Goal: Task Accomplishment & Management: Complete application form

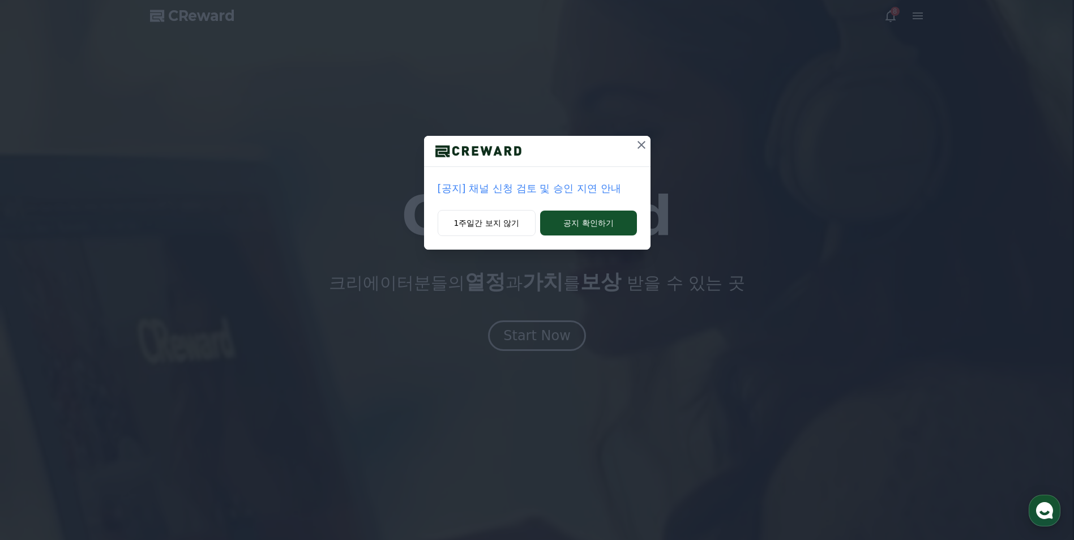
click at [606, 189] on p "[공지] 채널 신청 검토 및 승인 지연 안내" at bounding box center [536, 189] width 199 height 16
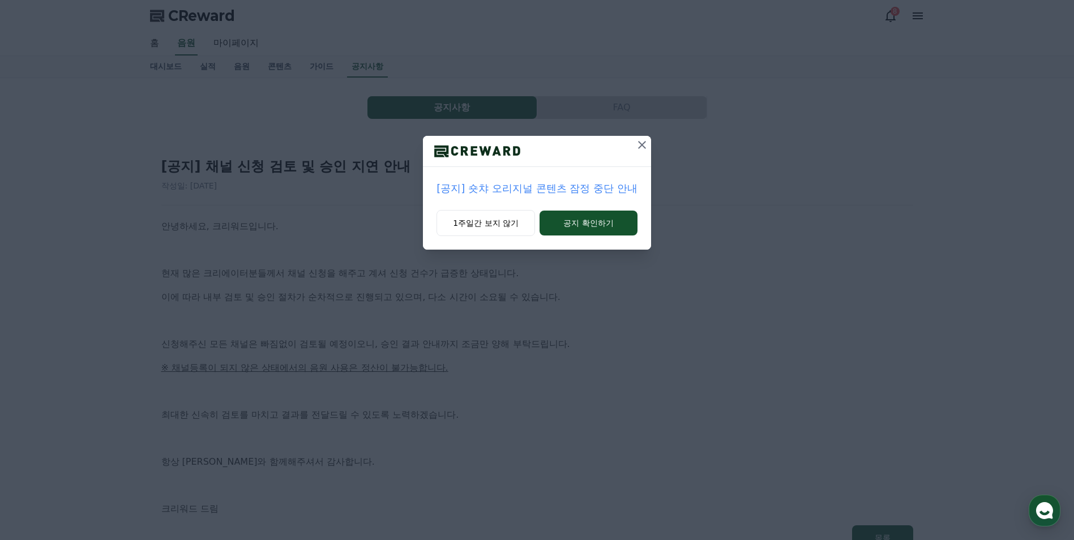
click at [637, 149] on icon at bounding box center [642, 145] width 14 height 14
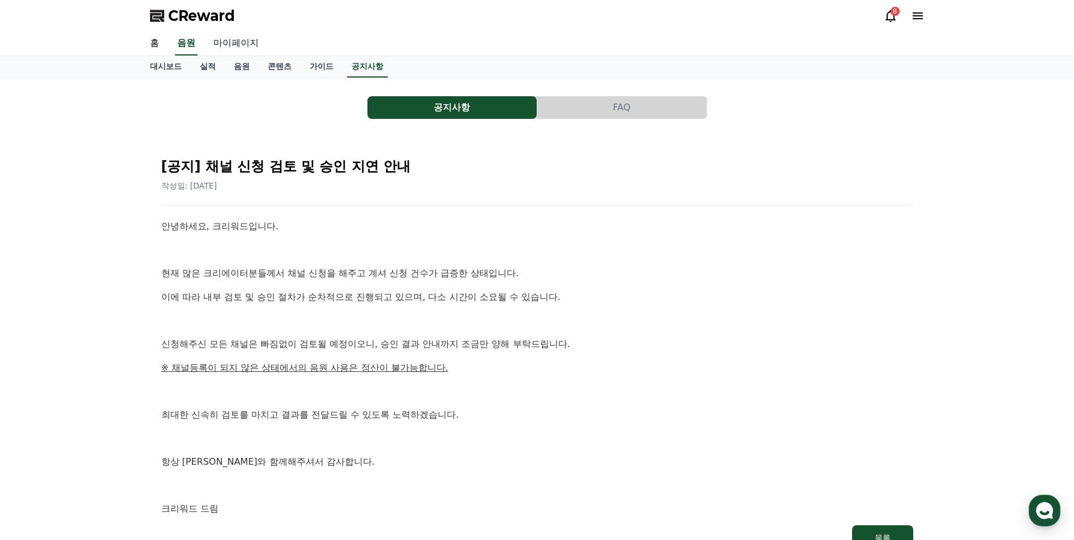
click at [233, 38] on link "마이페이지" at bounding box center [235, 44] width 63 height 24
select select "**********"
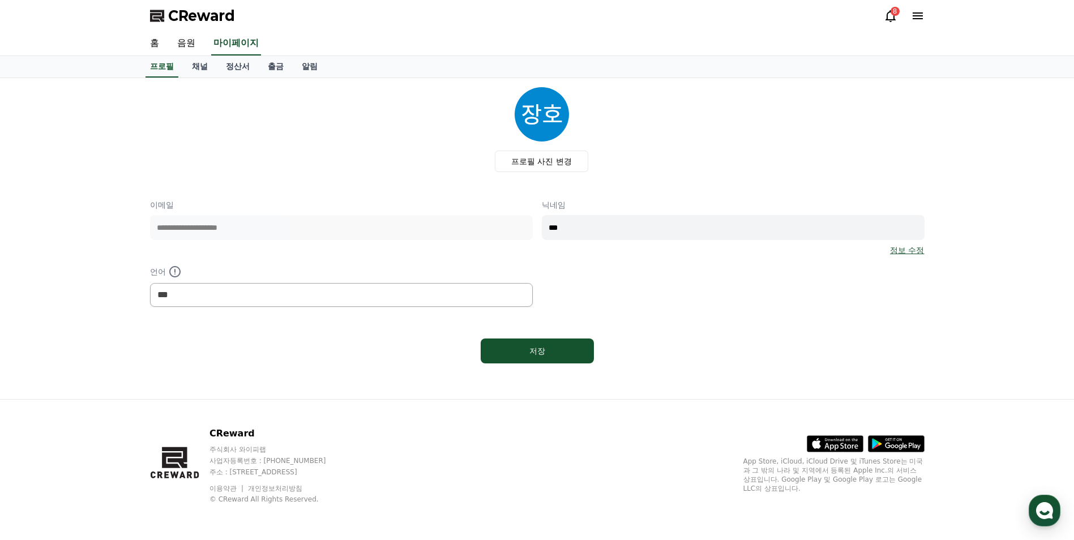
click at [890, 20] on icon at bounding box center [890, 16] width 10 height 12
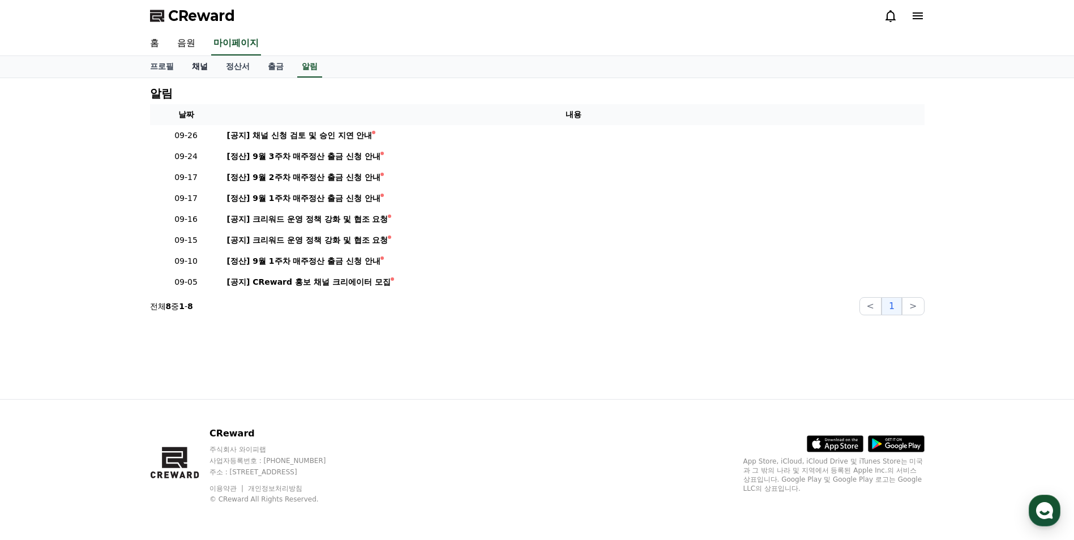
click at [208, 68] on link "채널" at bounding box center [200, 67] width 34 height 22
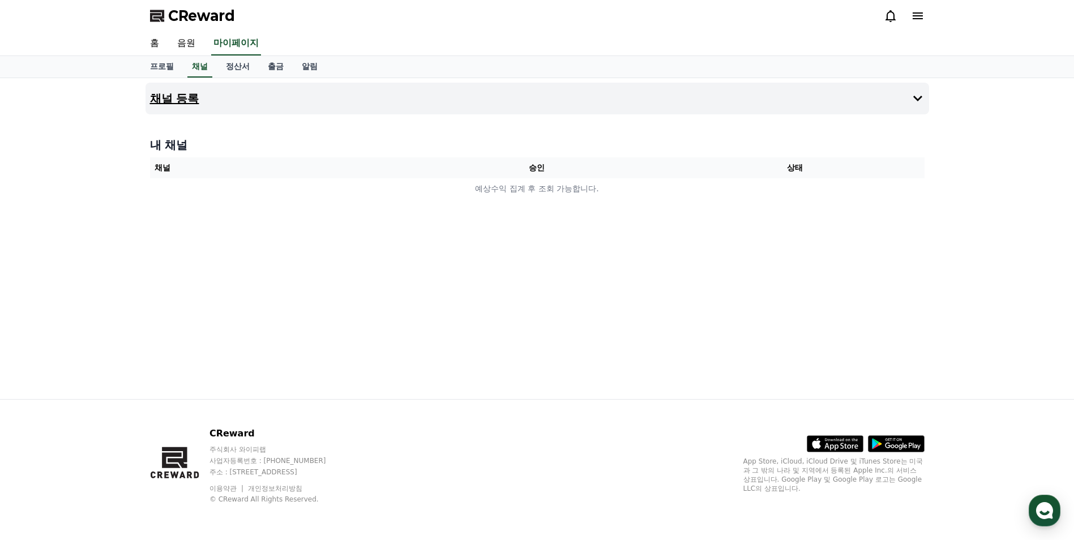
click at [168, 94] on h4 "채널 등록" at bounding box center [174, 98] width 49 height 12
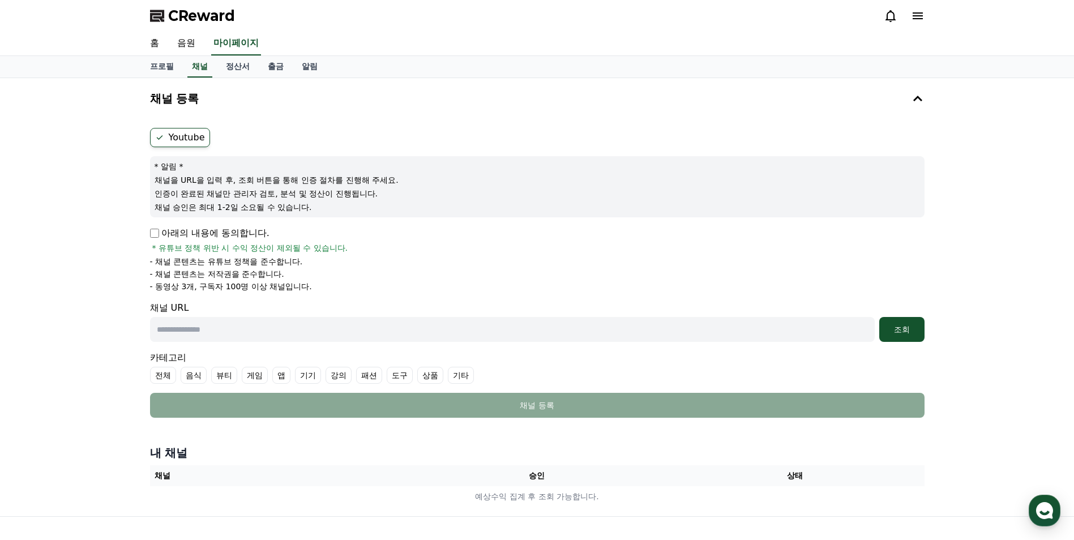
click at [202, 139] on label "Youtube" at bounding box center [180, 137] width 60 height 19
click at [393, 316] on div "채널 URL 조회" at bounding box center [537, 321] width 774 height 41
click at [245, 323] on input "text" at bounding box center [512, 329] width 724 height 25
paste input "**********"
type input "**********"
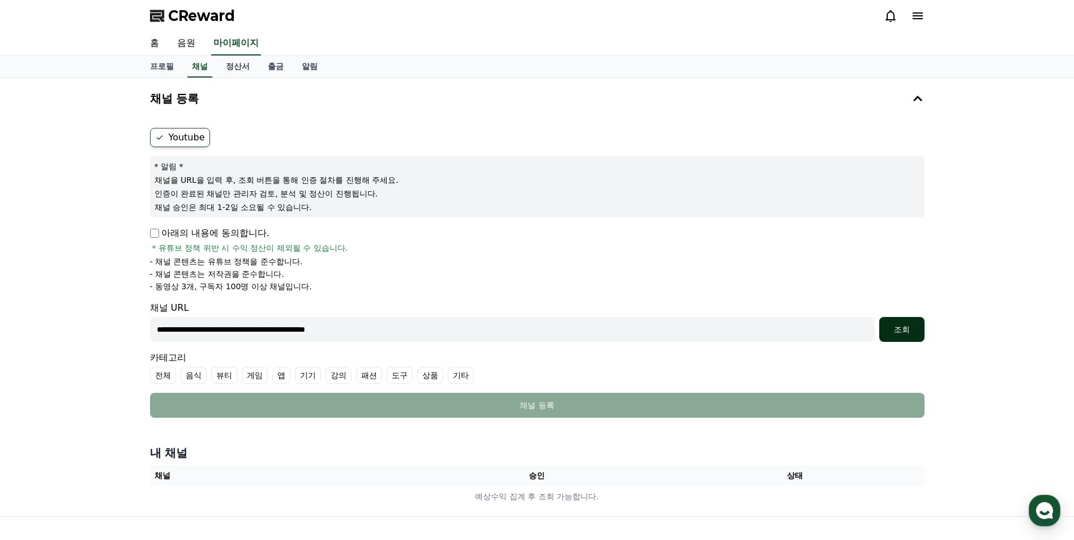
click at [900, 331] on div "조회" at bounding box center [901, 329] width 36 height 11
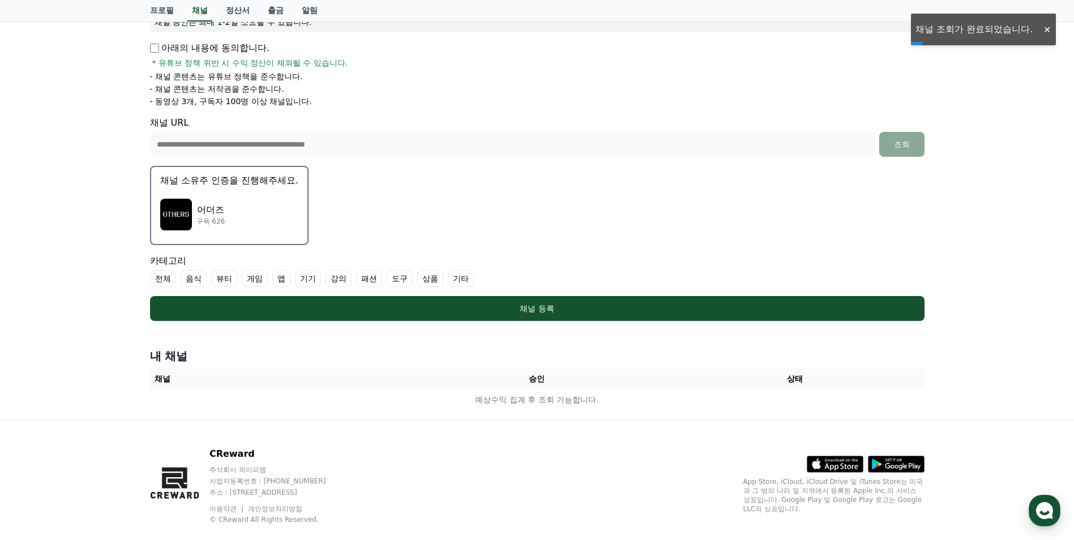
scroll to position [205, 0]
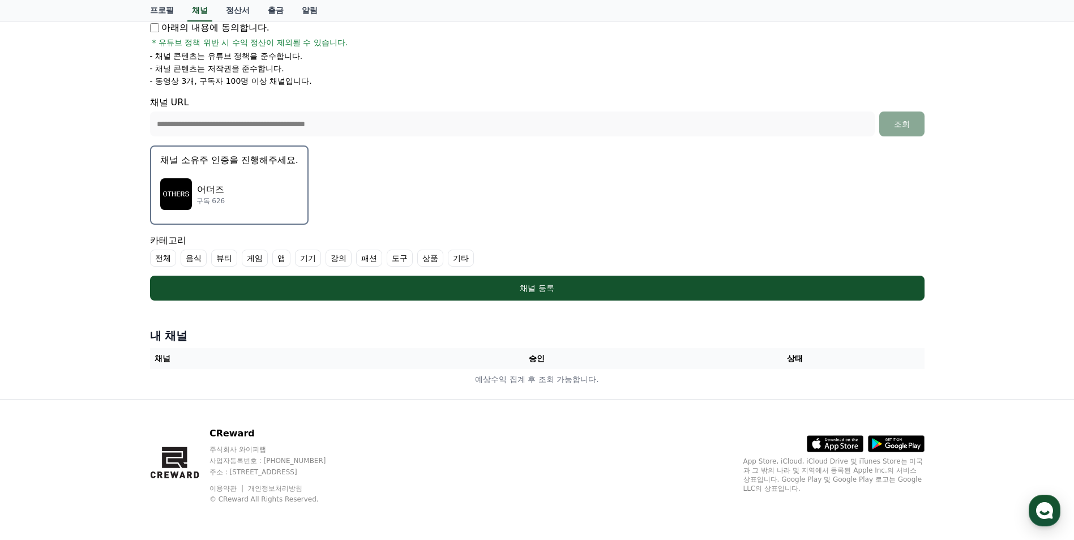
click at [469, 259] on label "기타" at bounding box center [461, 258] width 26 height 17
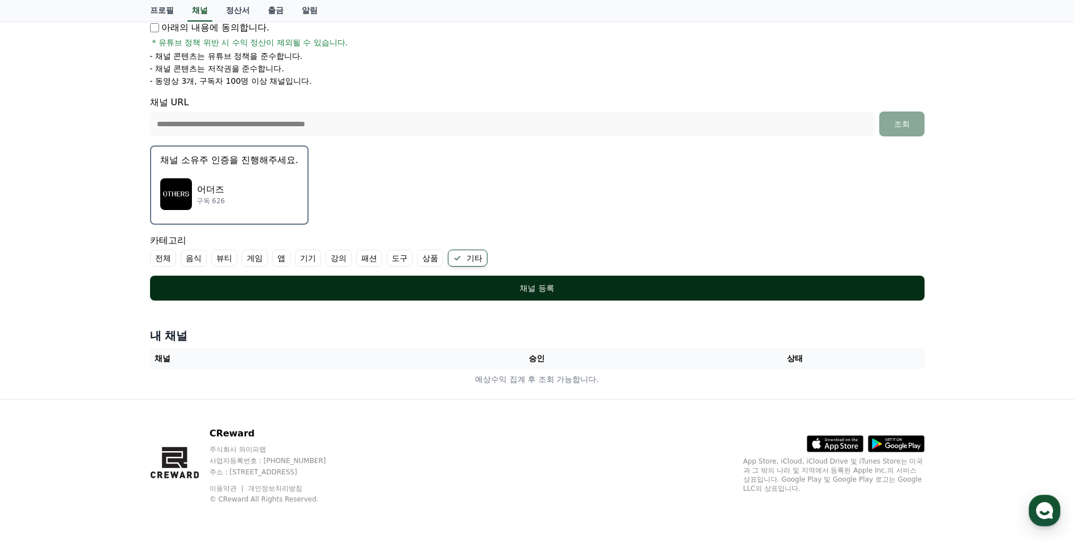
click at [522, 290] on div "채널 등록" at bounding box center [537, 287] width 729 height 11
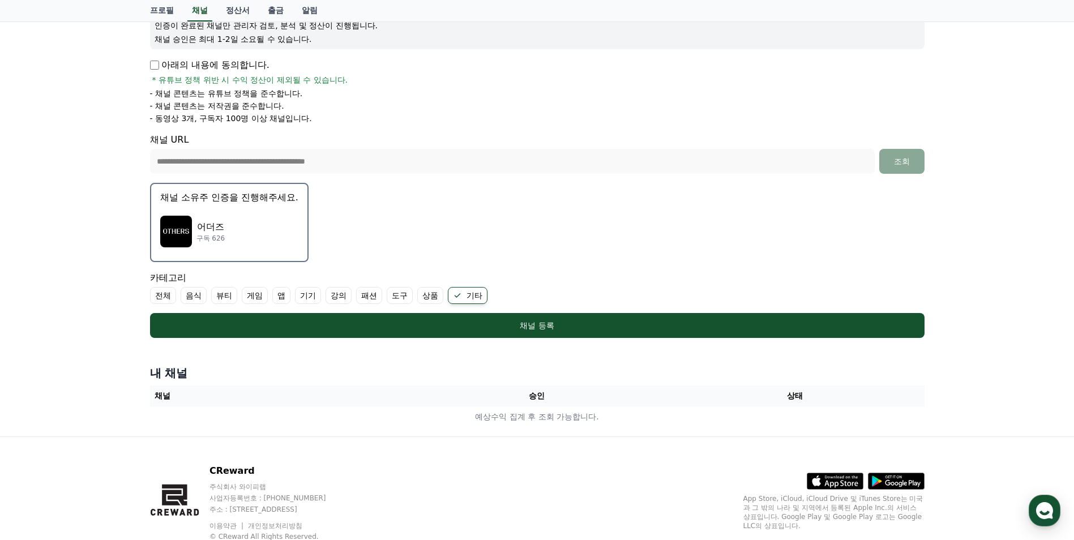
scroll to position [170, 0]
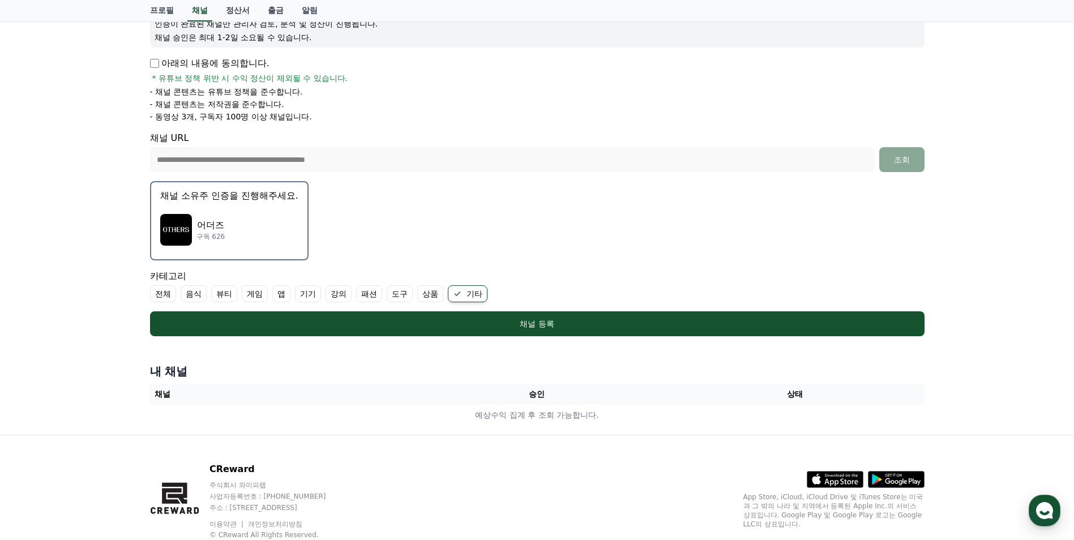
click at [209, 229] on p "어더즈" at bounding box center [210, 225] width 29 height 14
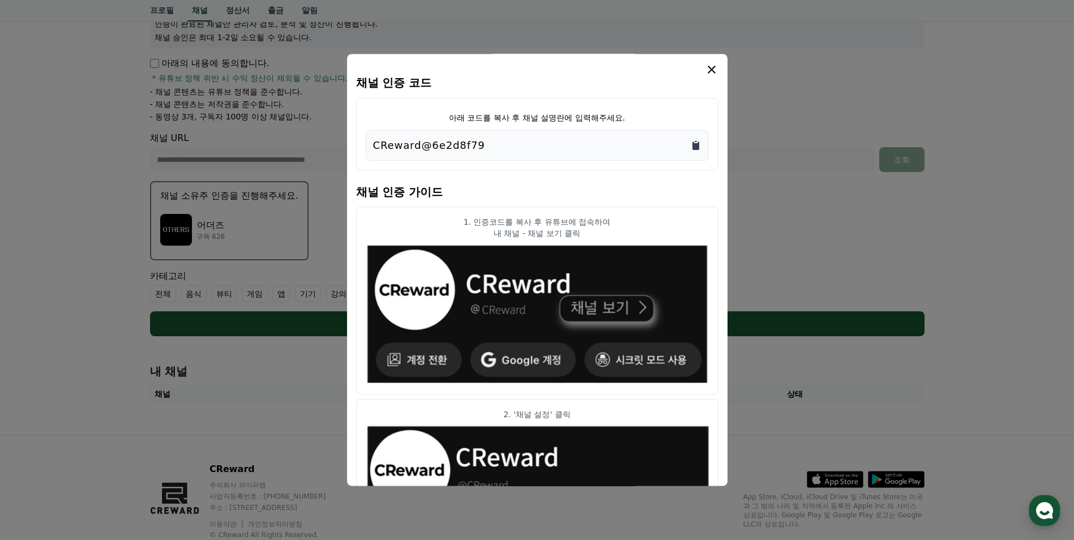
click at [693, 144] on icon "Copy to clipboard" at bounding box center [695, 145] width 7 height 8
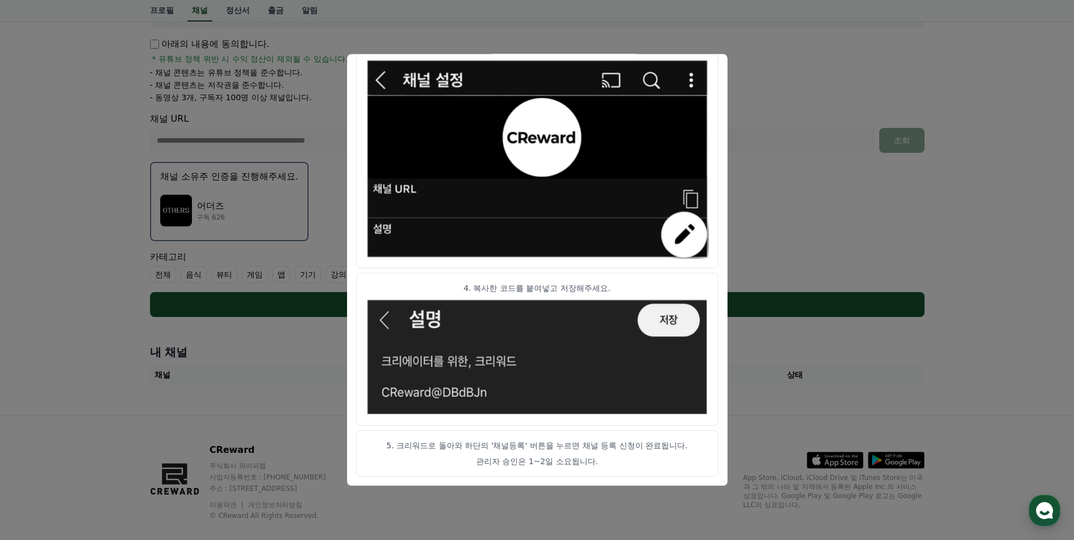
scroll to position [205, 0]
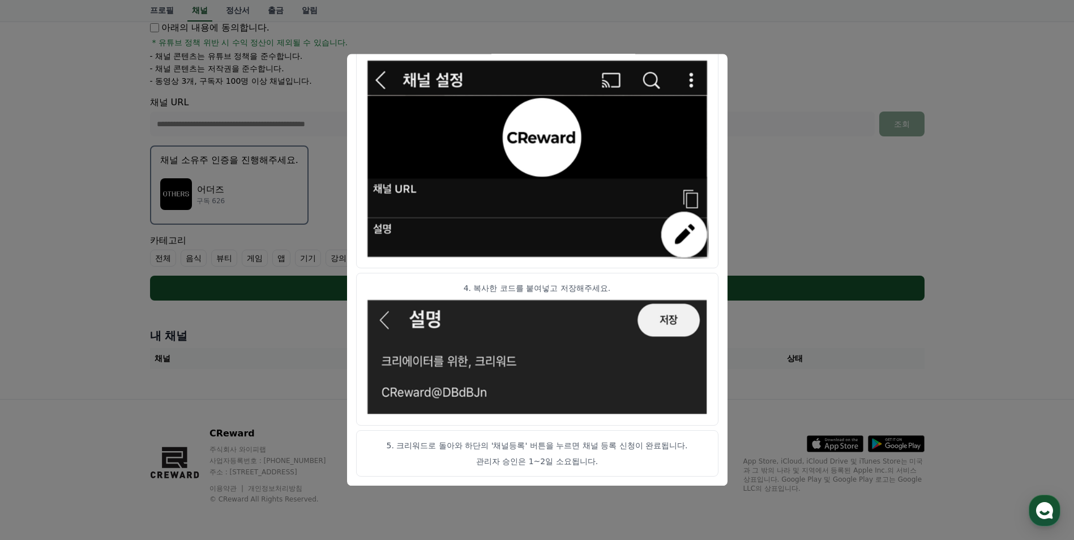
click at [792, 108] on button "close modal" at bounding box center [537, 270] width 1074 height 540
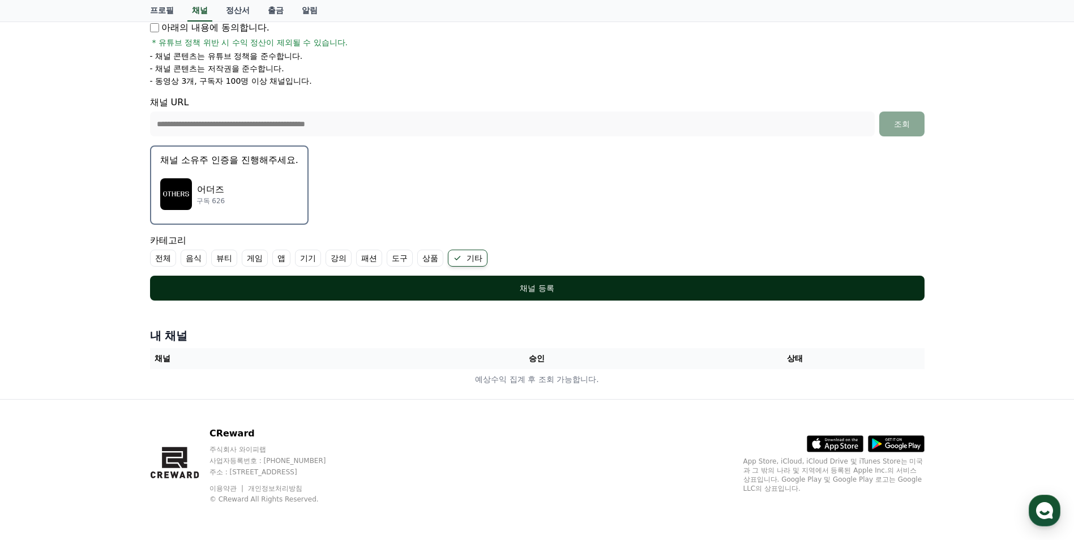
click at [557, 285] on div "채널 등록" at bounding box center [537, 287] width 729 height 11
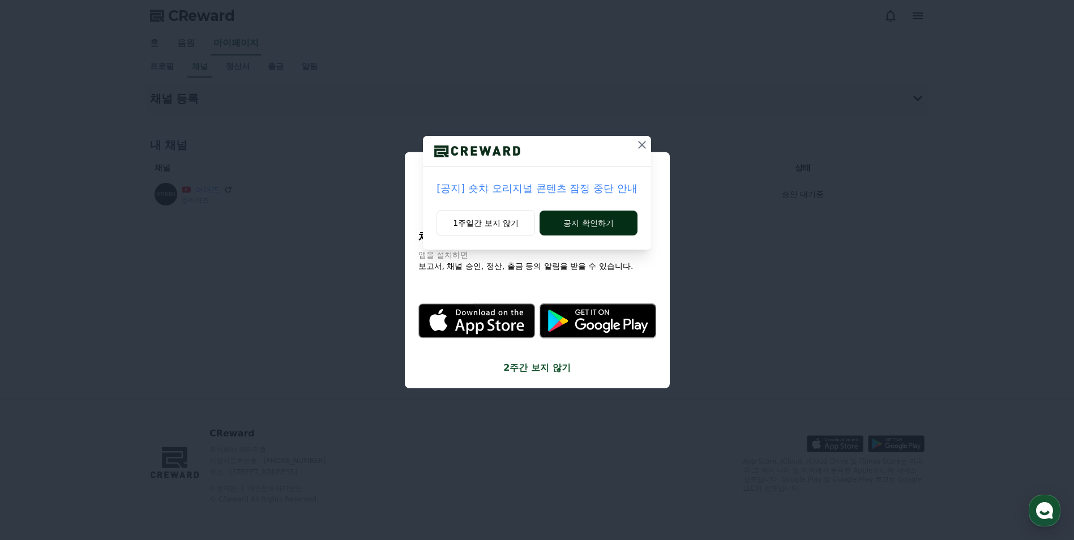
click at [603, 218] on button "공지 확인하기" at bounding box center [588, 223] width 98 height 25
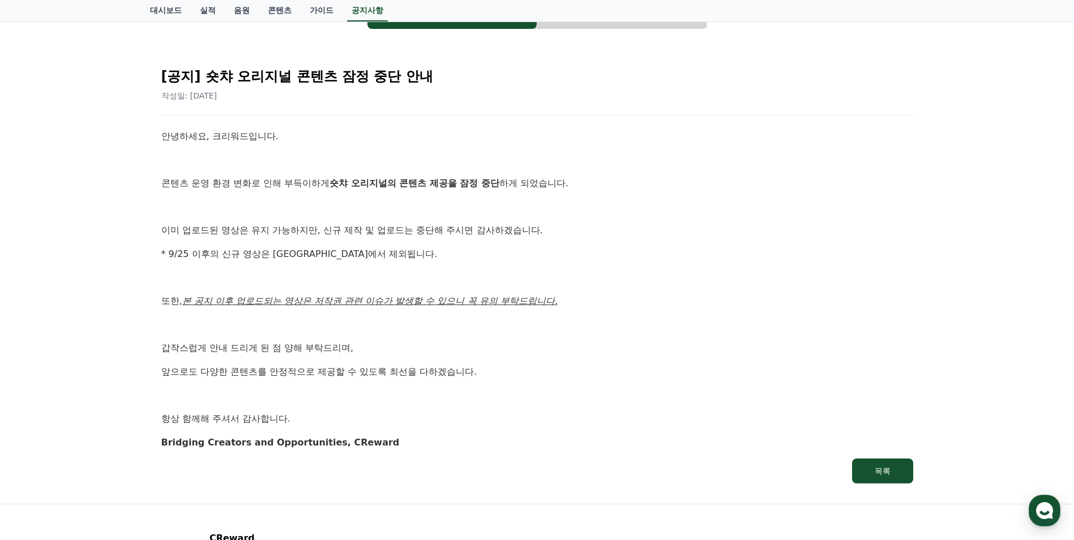
scroll to position [57, 0]
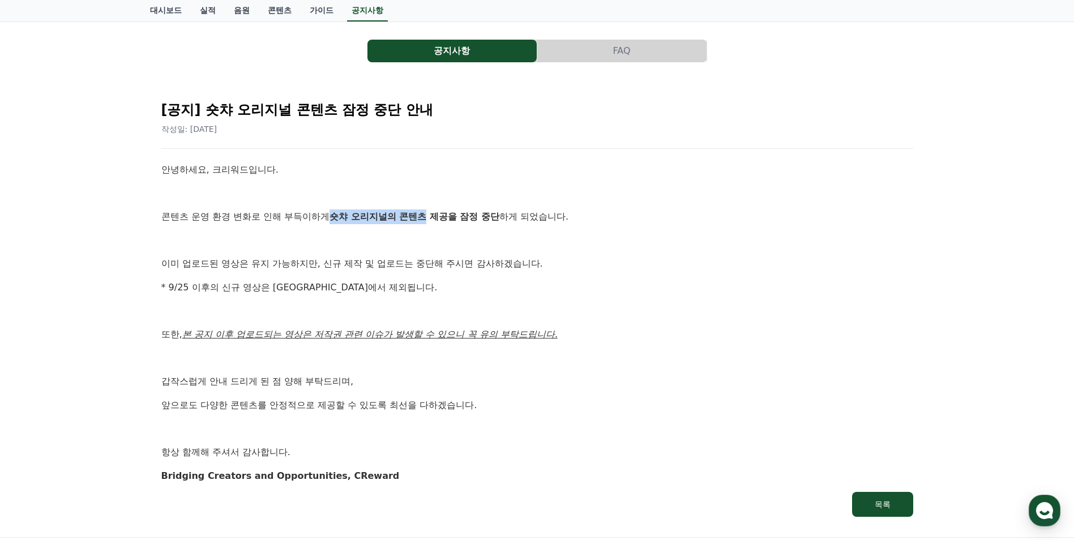
drag, startPoint x: 338, startPoint y: 218, endPoint x: 431, endPoint y: 218, distance: 93.4
click at [431, 218] on strong "숏챠 오리지널의 콘텐츠 제공을 잠정 중단" at bounding box center [414, 216] width 170 height 11
drag, startPoint x: 431, startPoint y: 218, endPoint x: 401, endPoint y: 219, distance: 30.0
click at [401, 219] on strong "숏챠 오리지널의 콘텐츠 제공을 잠정 중단" at bounding box center [414, 216] width 170 height 11
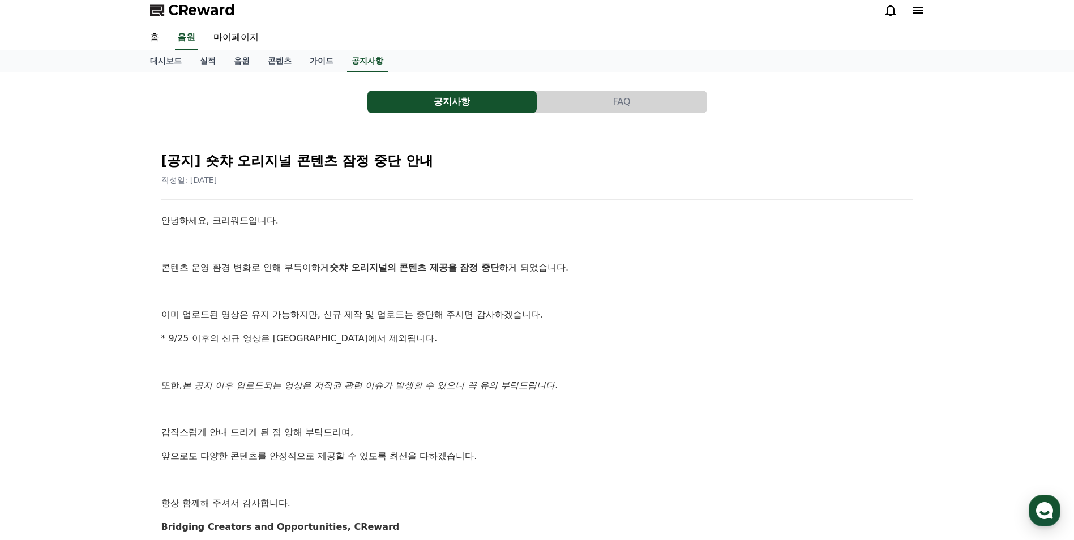
scroll to position [0, 0]
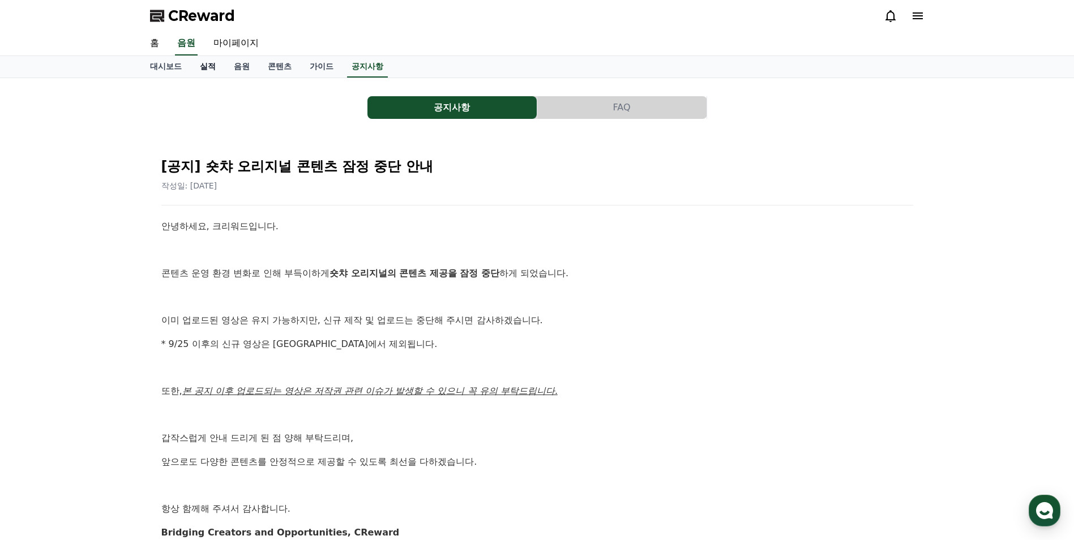
click at [210, 66] on link "실적" at bounding box center [208, 67] width 34 height 22
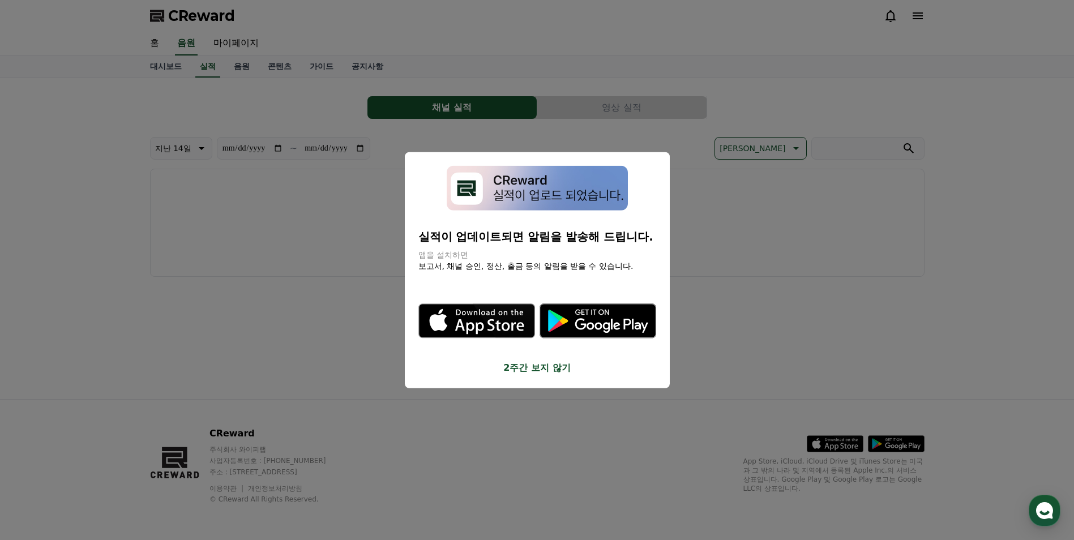
click at [702, 226] on button "close modal" at bounding box center [537, 270] width 1074 height 540
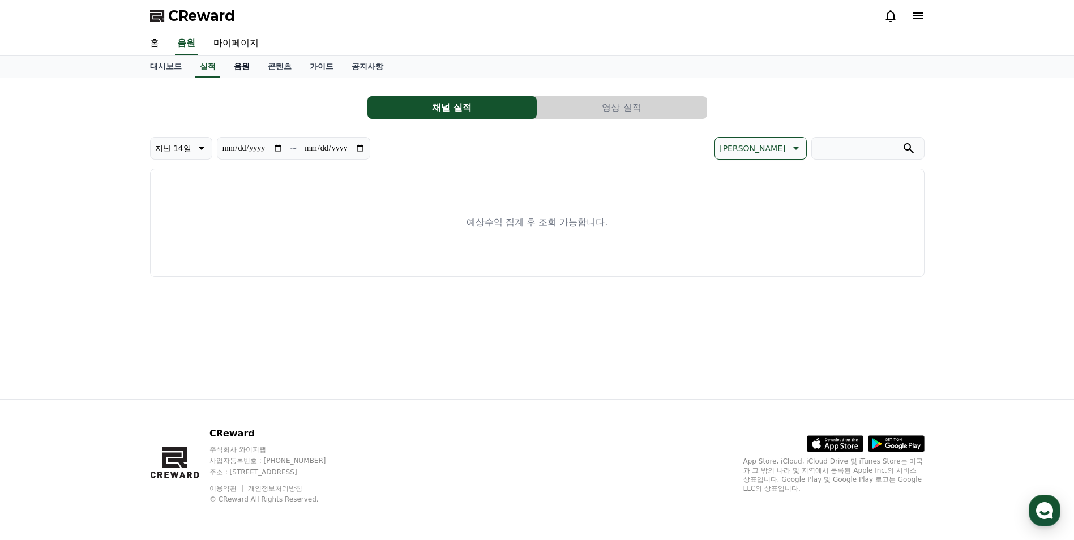
click at [237, 70] on link "음원" at bounding box center [242, 67] width 34 height 22
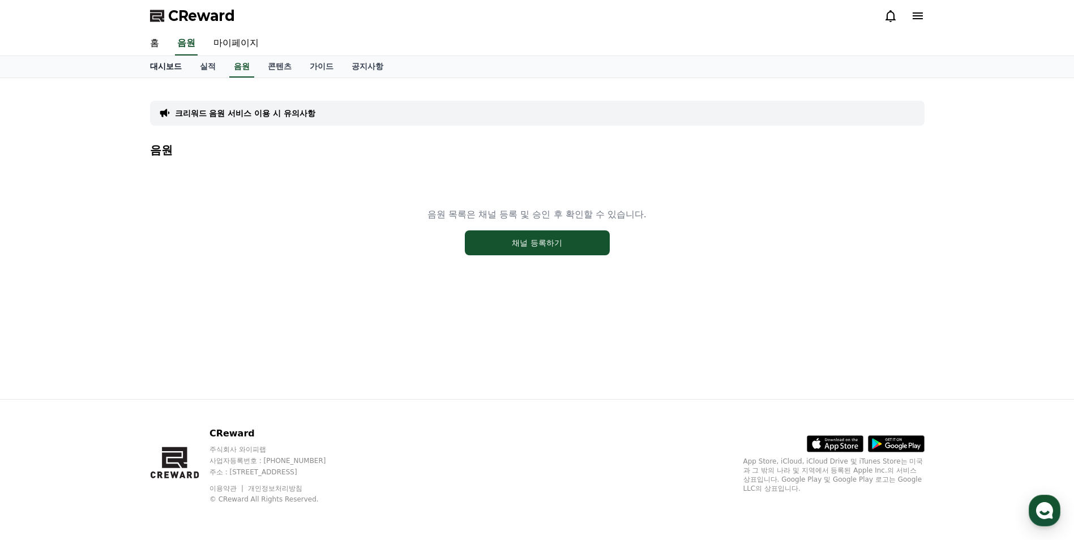
click at [152, 61] on link "대시보드" at bounding box center [166, 67] width 50 height 22
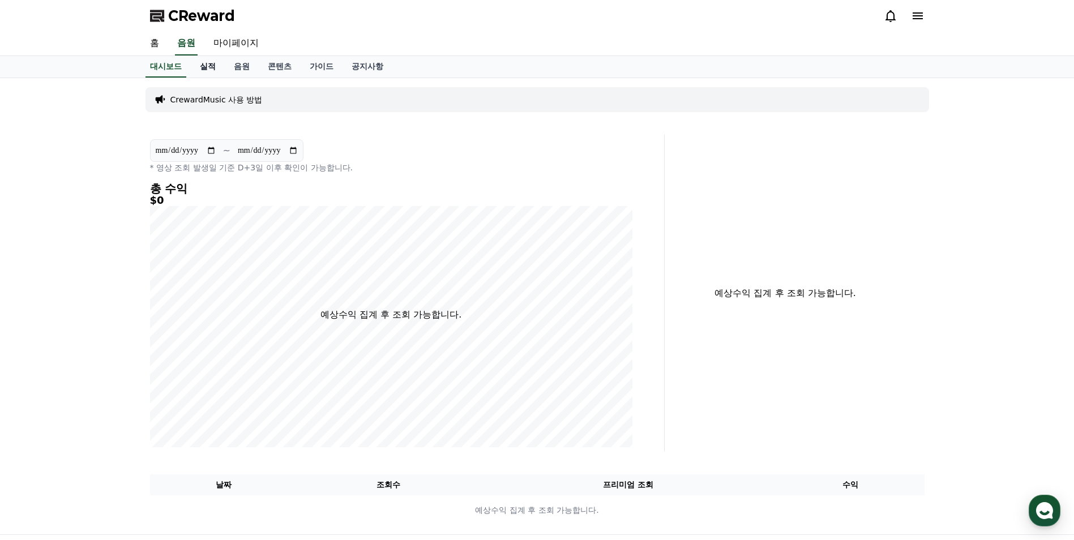
click at [198, 67] on link "실적" at bounding box center [208, 67] width 34 height 22
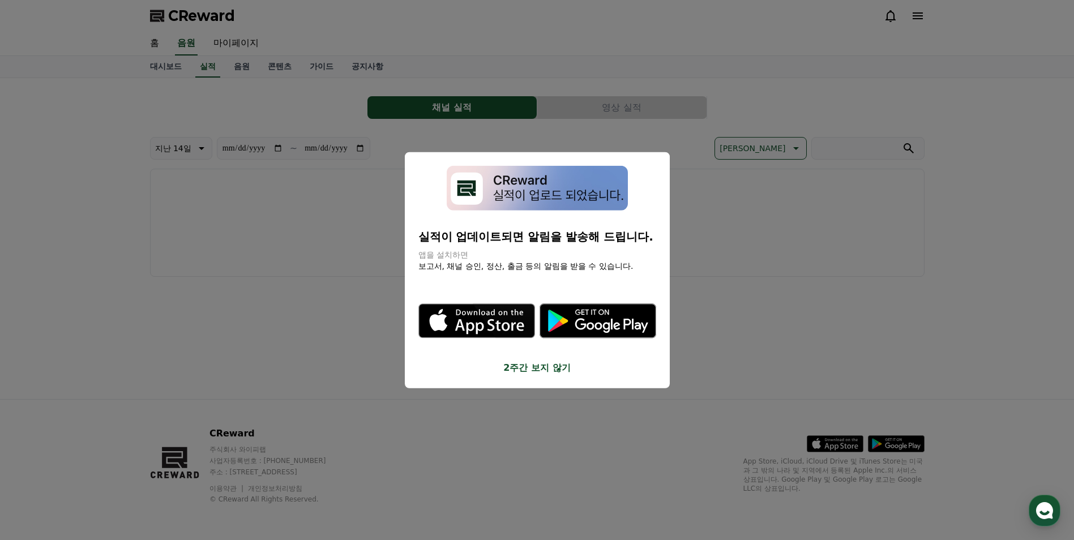
click at [334, 67] on button "close modal" at bounding box center [537, 270] width 1074 height 540
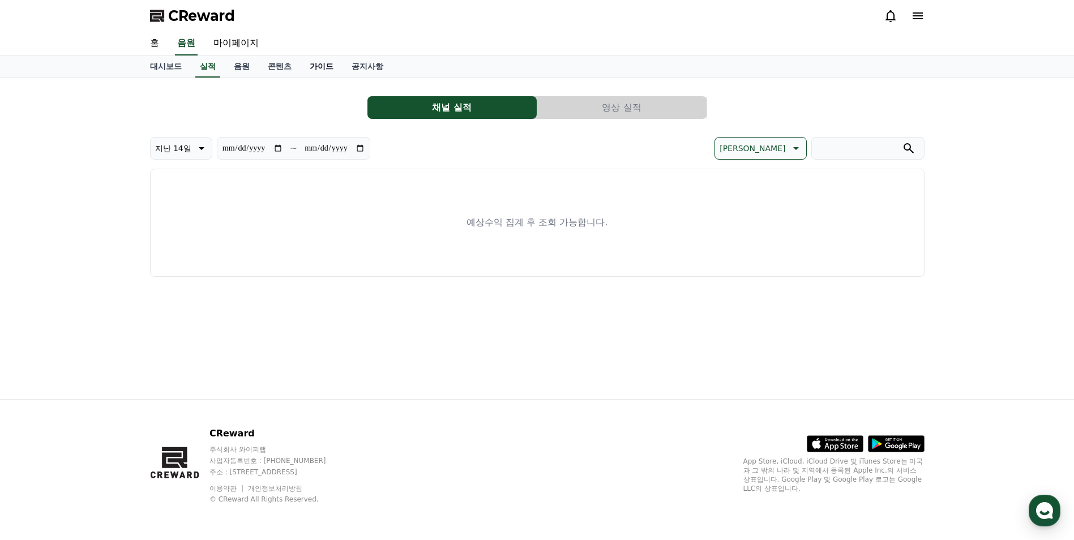
click at [330, 66] on link "가이드" at bounding box center [322, 67] width 42 height 22
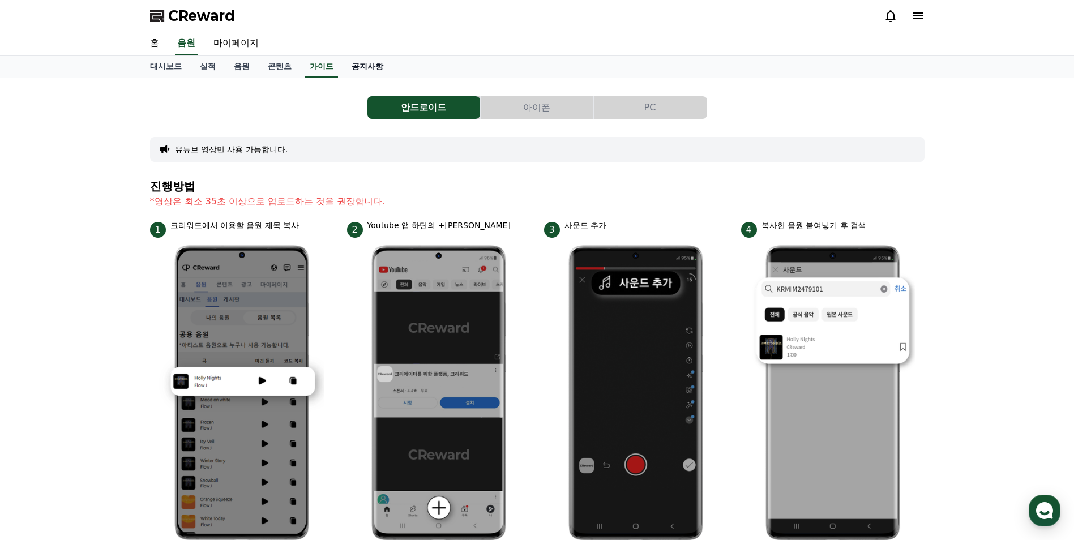
click at [386, 67] on link "공지사항" at bounding box center [367, 67] width 50 height 22
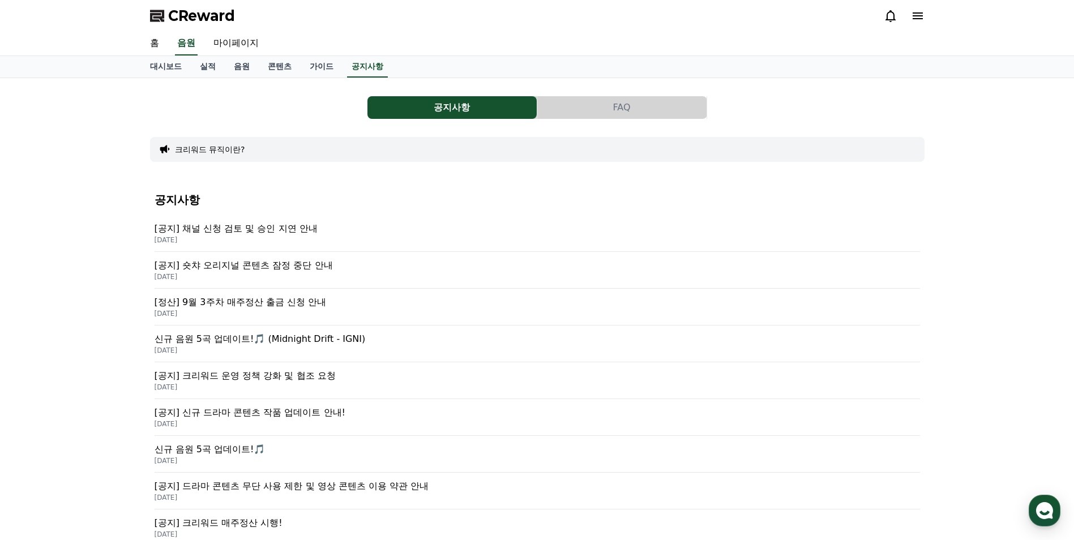
click at [315, 299] on p "[정산] 9월 3주차 매주정산 출금 신청 안내" at bounding box center [537, 302] width 765 height 14
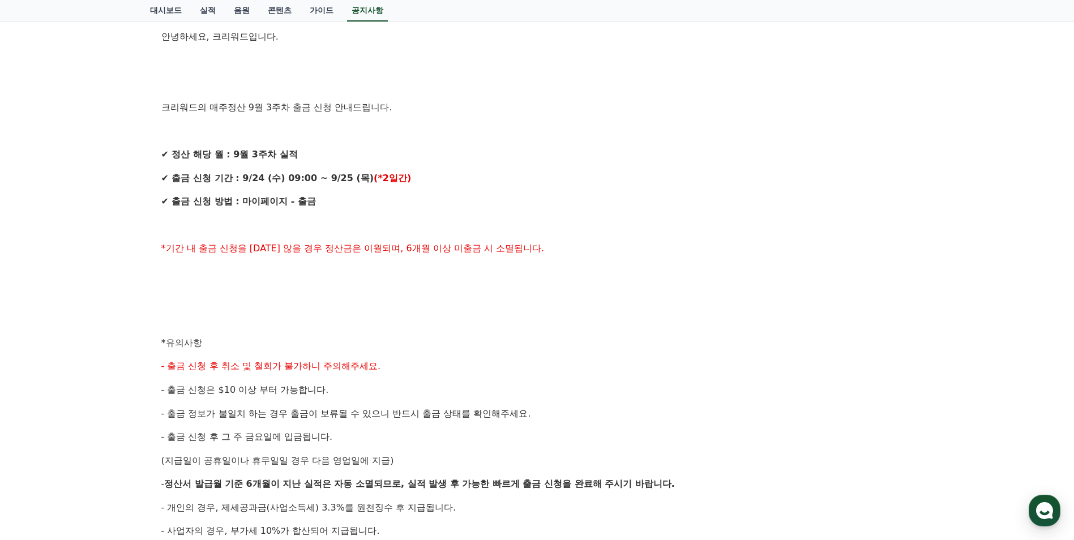
scroll to position [226, 0]
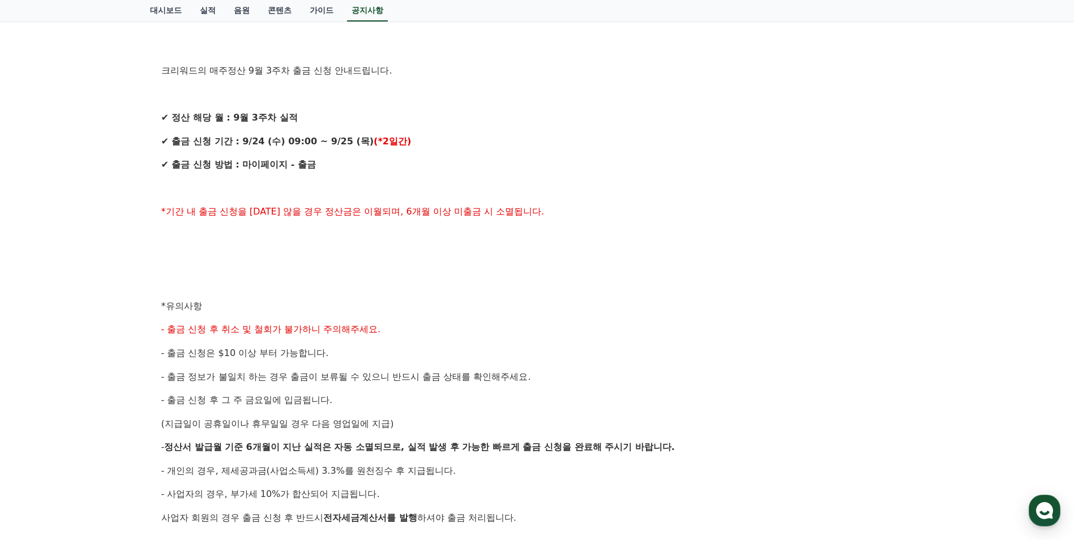
click at [421, 318] on div "안녕하세요, 크리워드입니다. 크리워드의 매주정산 9월 3주차 출금 신청 안내드립니다. ✔ 정산 해당 월 : 9월 3주차 실적 ✔ 출금 신청 기…" at bounding box center [537, 318] width 752 height 650
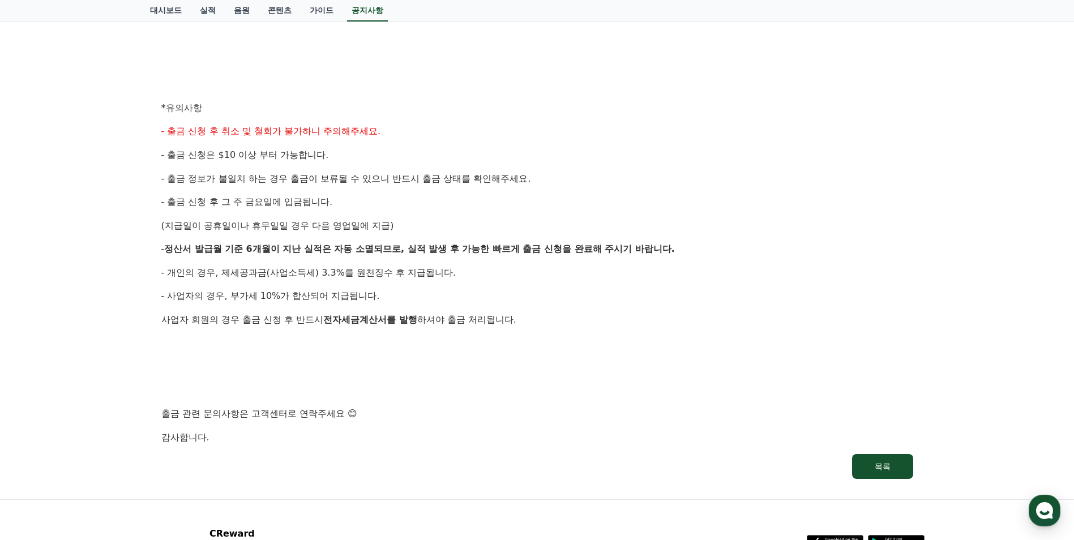
scroll to position [509, 0]
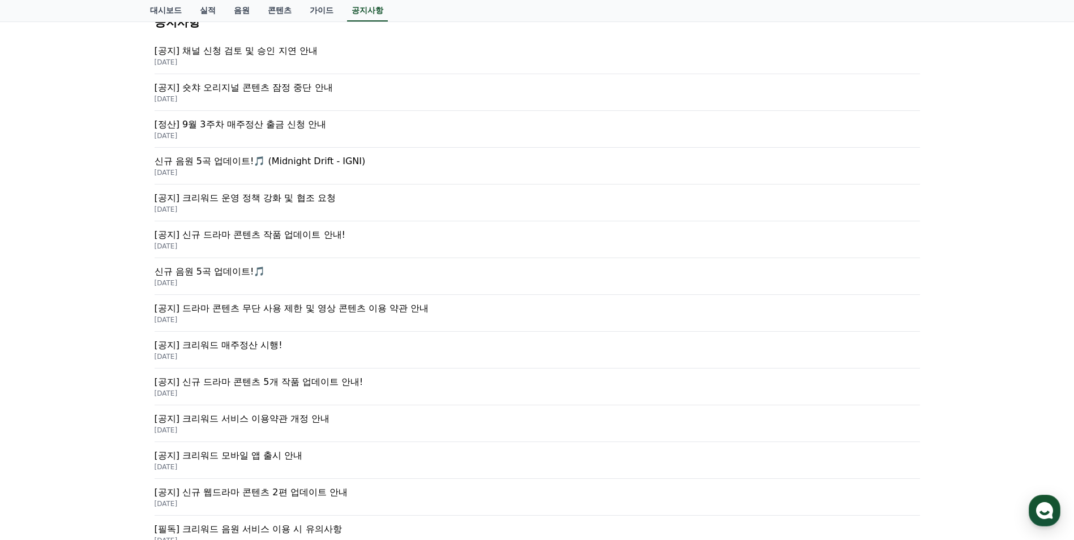
scroll to position [51, 0]
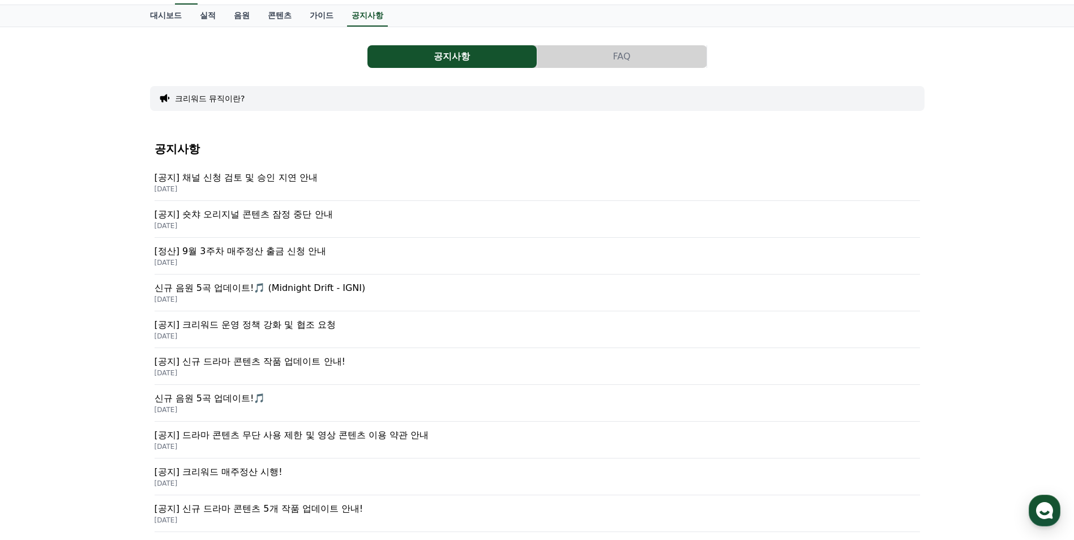
click at [271, 173] on p "[공지] 채널 신청 검토 및 승인 지연 안내" at bounding box center [537, 178] width 765 height 14
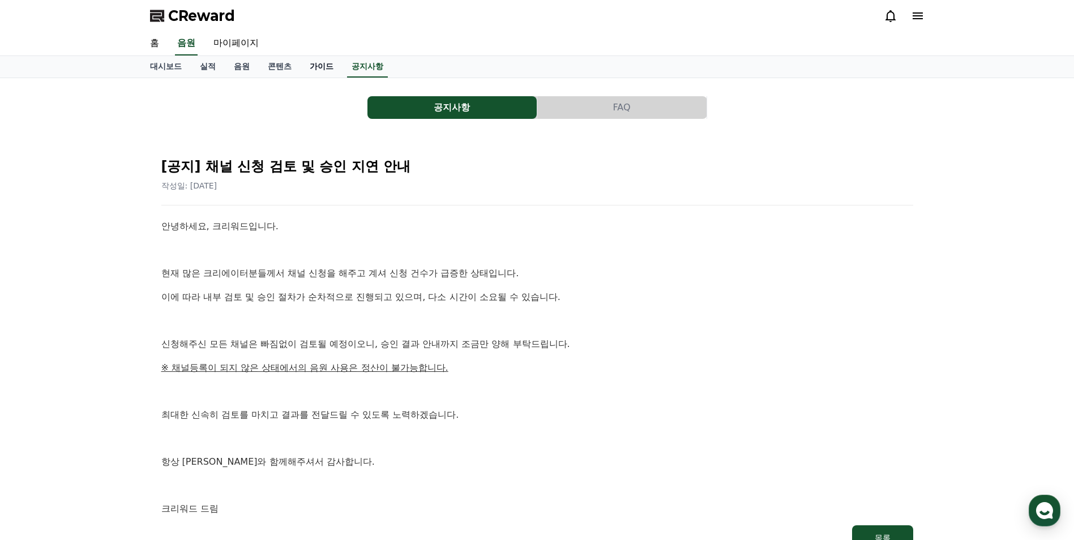
click at [320, 70] on link "가이드" at bounding box center [322, 67] width 42 height 22
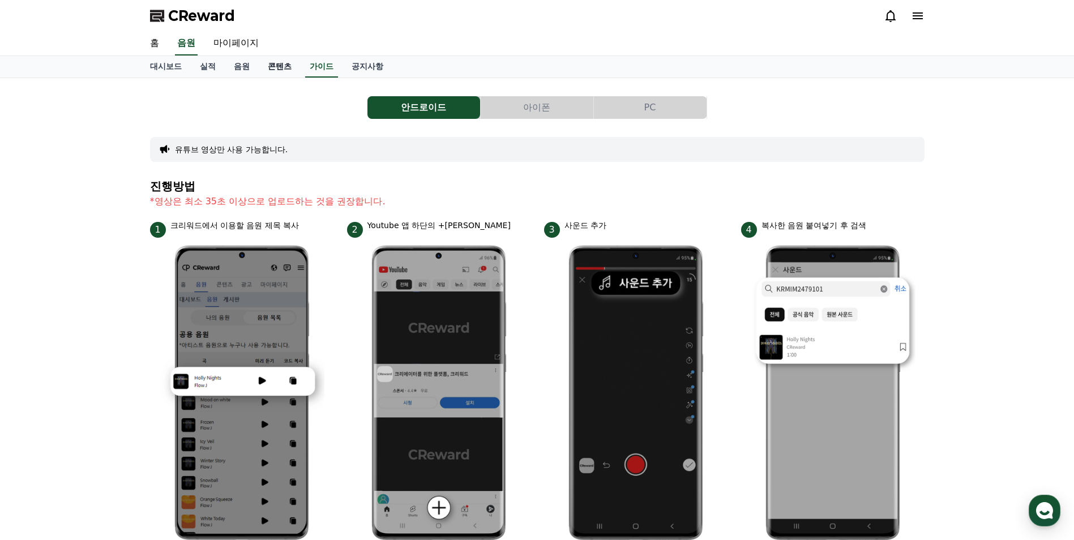
click at [284, 67] on link "콘텐츠" at bounding box center [280, 67] width 42 height 22
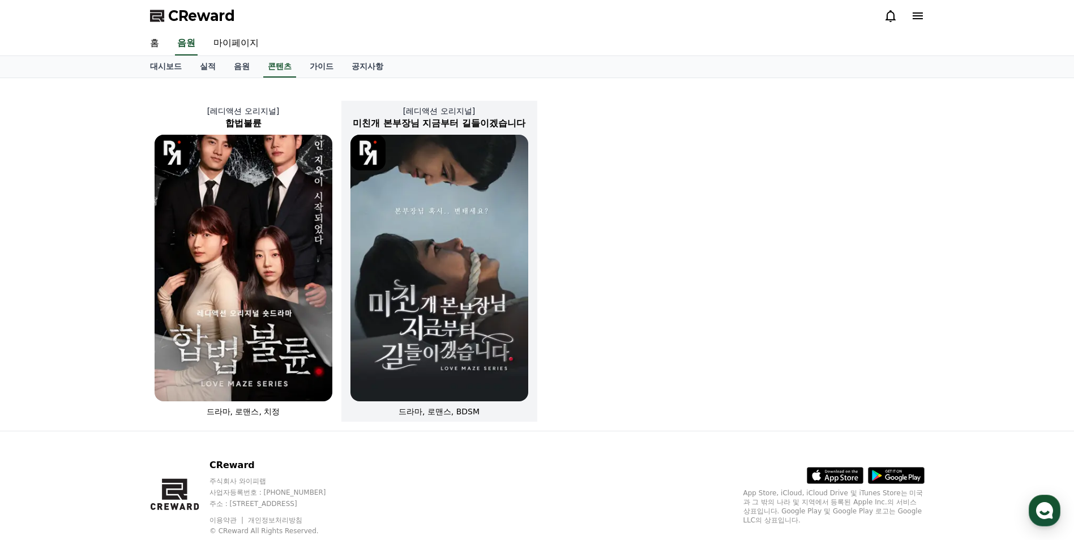
click at [413, 230] on img at bounding box center [439, 268] width 178 height 267
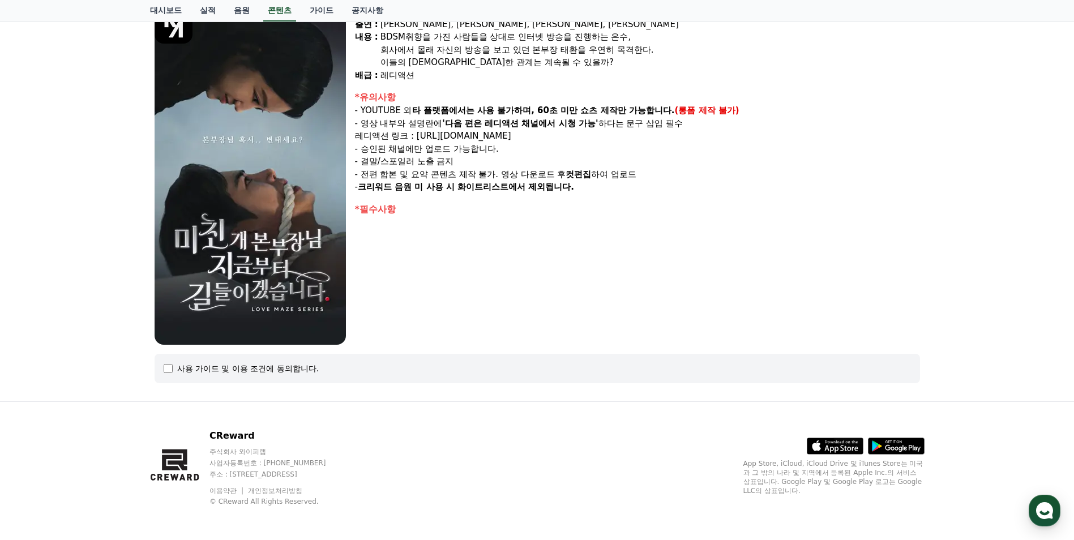
scroll to position [118, 0]
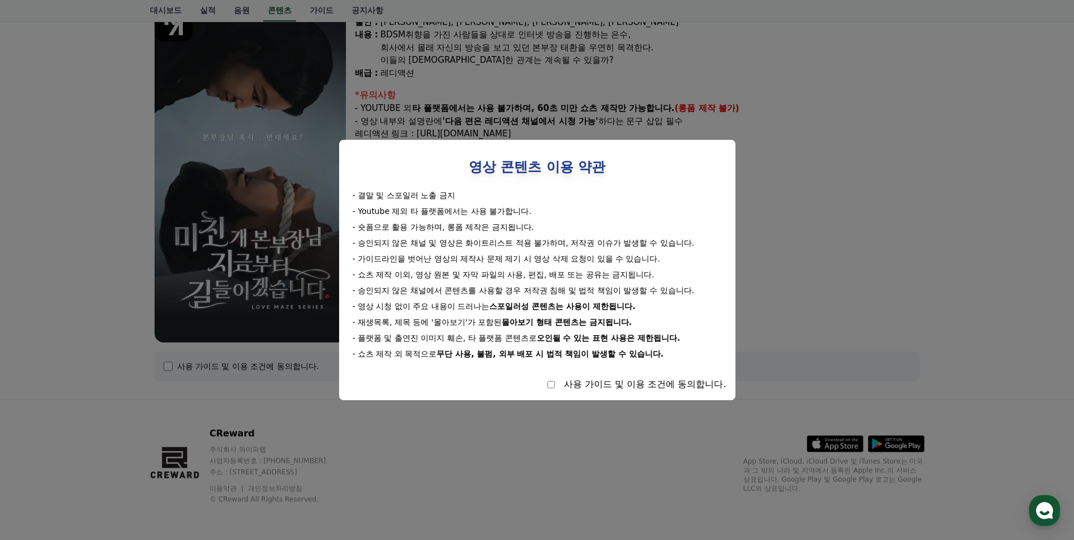
click at [780, 255] on button "close modal" at bounding box center [537, 270] width 1074 height 540
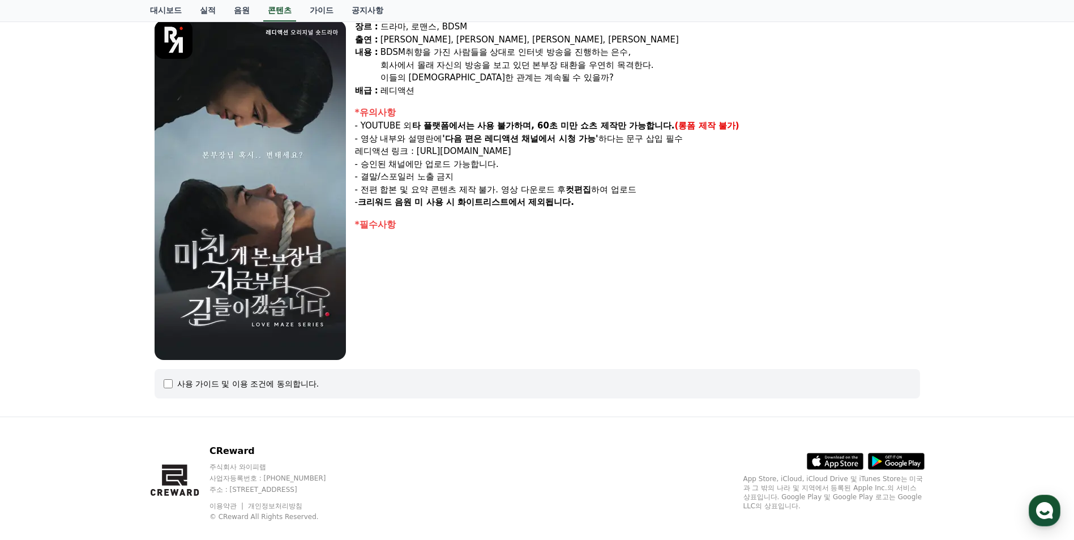
scroll to position [0, 0]
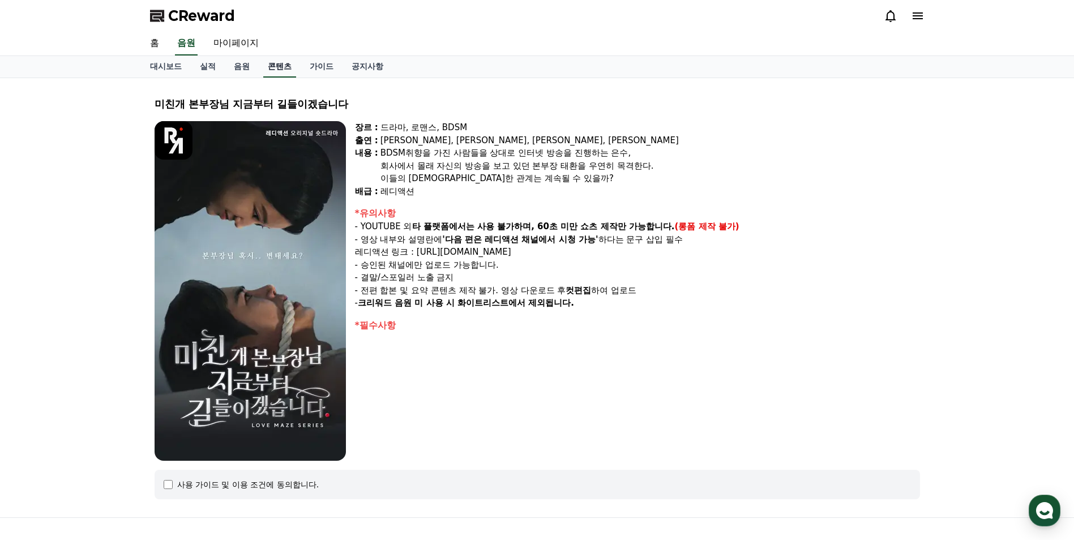
click at [292, 65] on link "콘텐츠" at bounding box center [279, 67] width 33 height 22
click at [245, 67] on link "음원" at bounding box center [242, 67] width 34 height 22
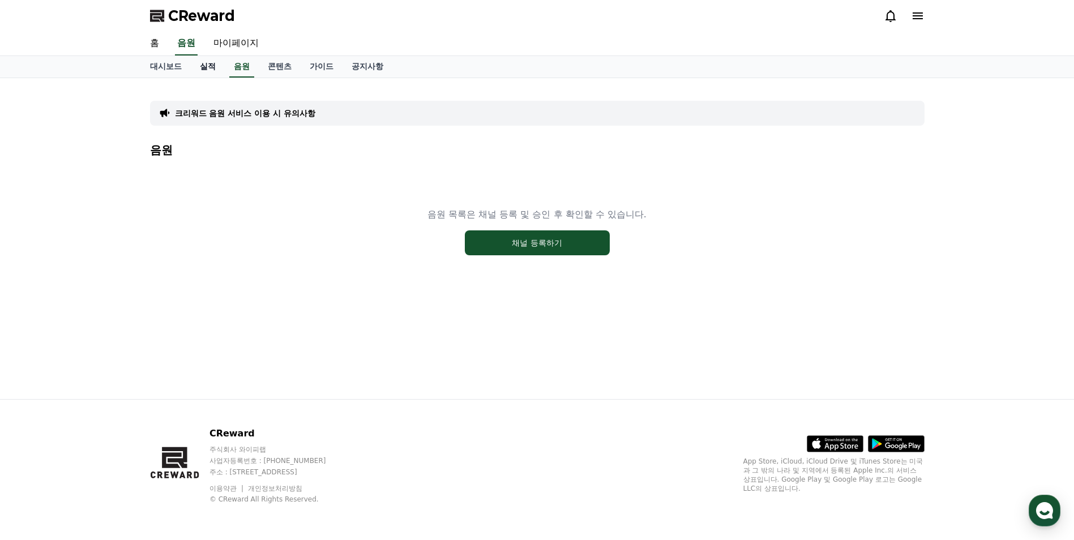
click at [211, 63] on link "실적" at bounding box center [208, 67] width 34 height 22
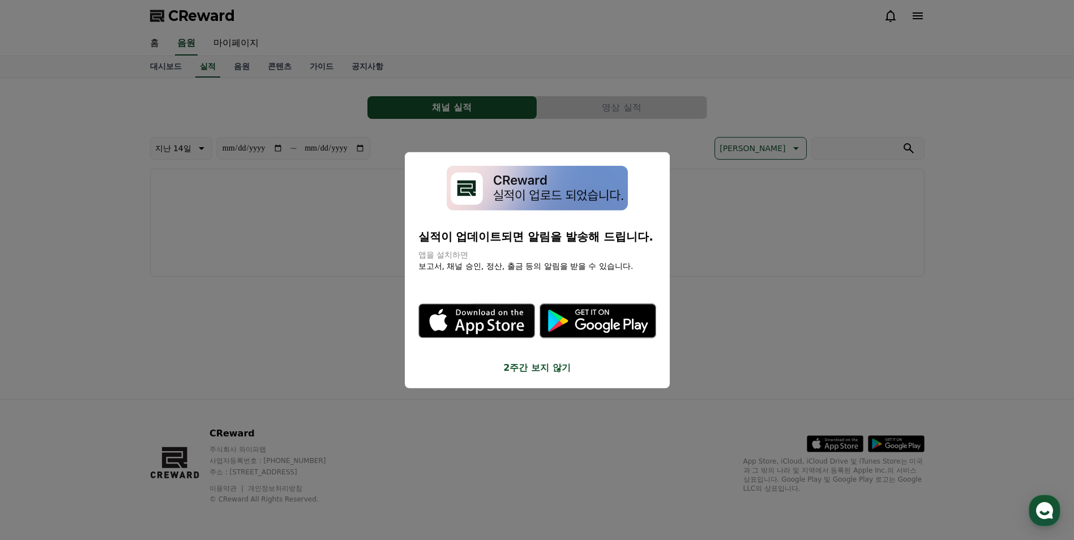
click at [247, 40] on button "close modal" at bounding box center [537, 270] width 1074 height 540
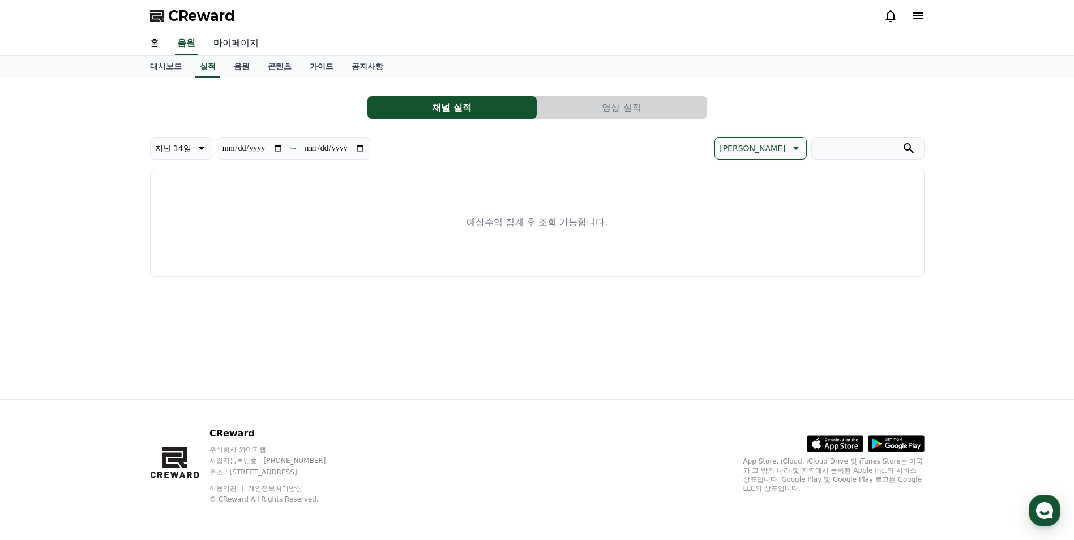
click at [238, 39] on link "마이페이지" at bounding box center [235, 44] width 63 height 24
select select "**********"
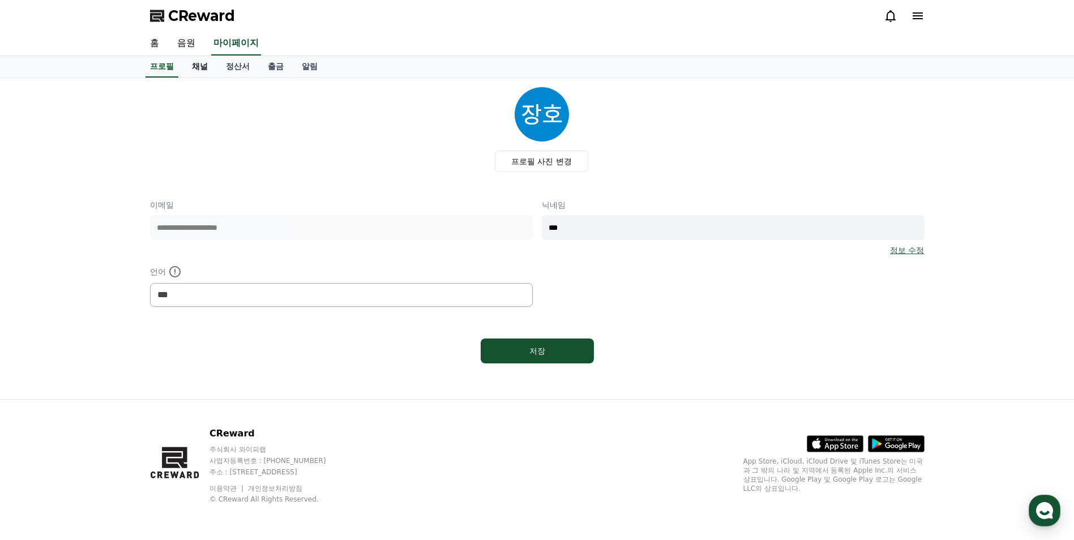
click at [207, 63] on link "채널" at bounding box center [200, 67] width 34 height 22
